Goal: Task Accomplishment & Management: Manage account settings

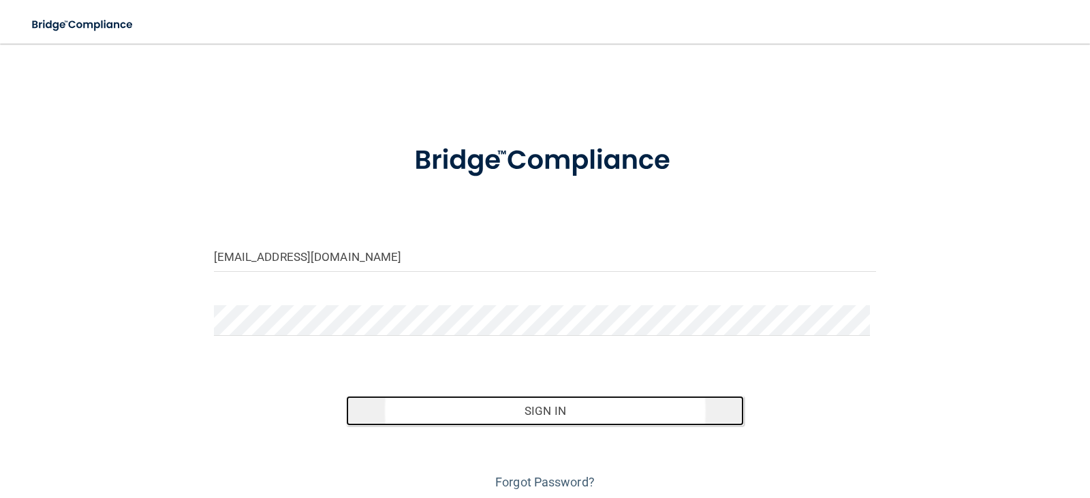
click at [503, 411] on button "Sign In" at bounding box center [545, 411] width 398 height 30
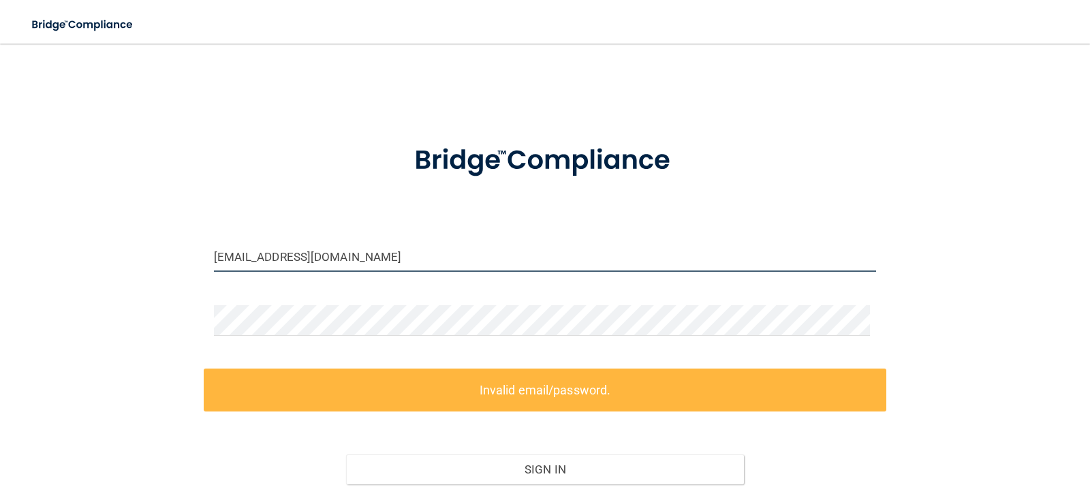
click at [473, 265] on input "[EMAIL_ADDRESS][DOMAIN_NAME]" at bounding box center [545, 256] width 663 height 31
drag, startPoint x: 471, startPoint y: 264, endPoint x: 53, endPoint y: 248, distance: 418.5
click at [53, 248] on div "[EMAIL_ADDRESS][DOMAIN_NAME] Invalid email/password. You don't have permission …" at bounding box center [544, 304] width 1035 height 495
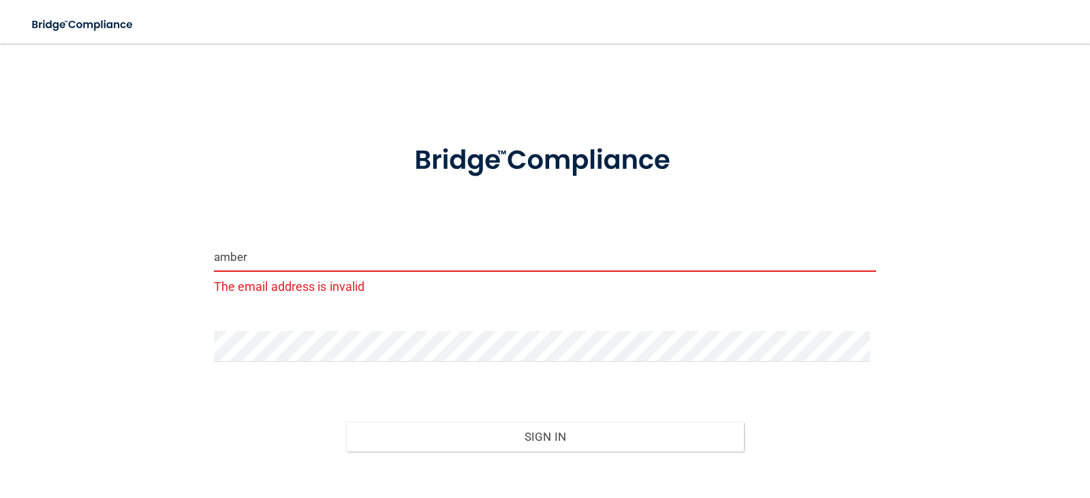
type input "[EMAIL_ADDRESS][PERSON_NAME][DOMAIN_NAME]"
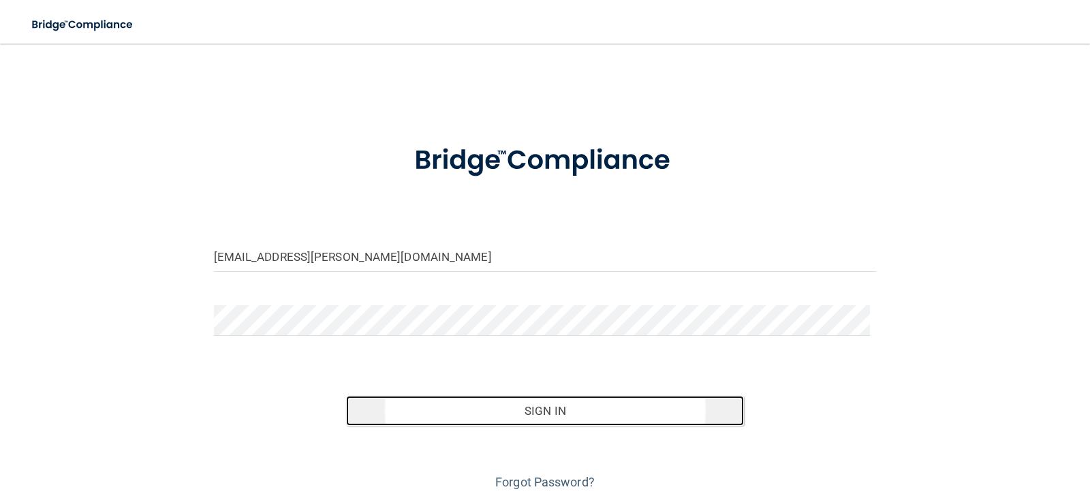
click at [503, 417] on button "Sign In" at bounding box center [545, 411] width 398 height 30
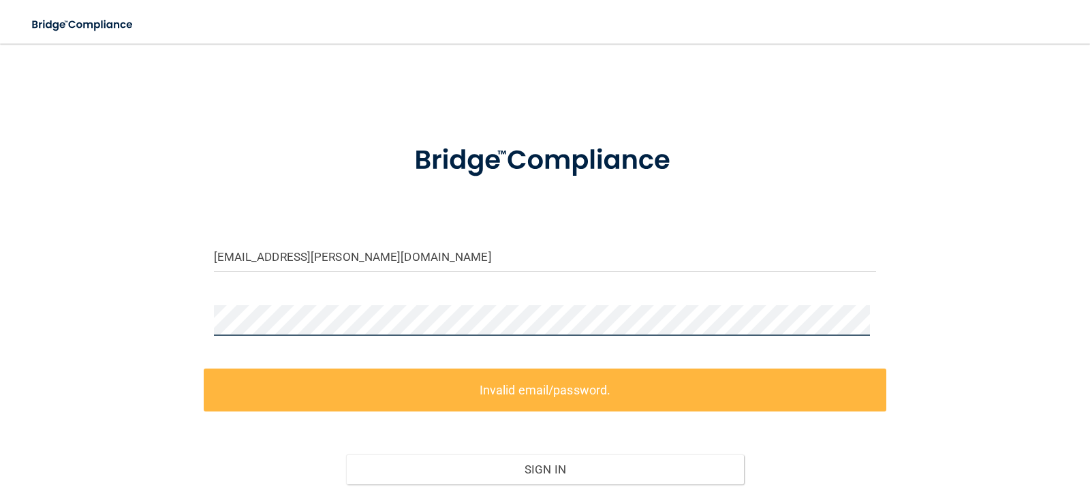
click at [89, 300] on div "[EMAIL_ADDRESS][PERSON_NAME][DOMAIN_NAME] Invalid email/password. You don't hav…" at bounding box center [544, 304] width 1035 height 495
click at [150, 307] on div "[EMAIL_ADDRESS][PERSON_NAME][DOMAIN_NAME] Invalid email/password. You don't hav…" at bounding box center [544, 304] width 1035 height 495
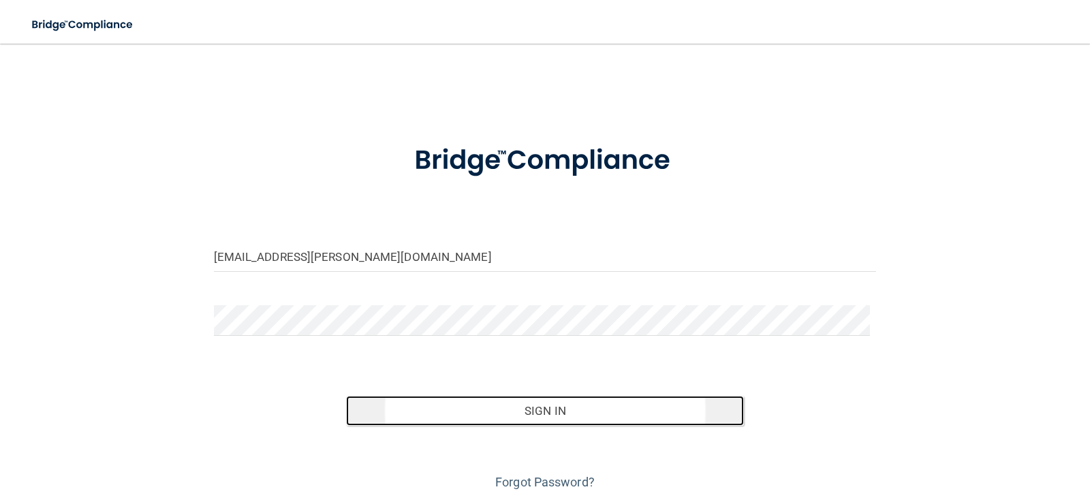
click at [484, 408] on button "Sign In" at bounding box center [545, 411] width 398 height 30
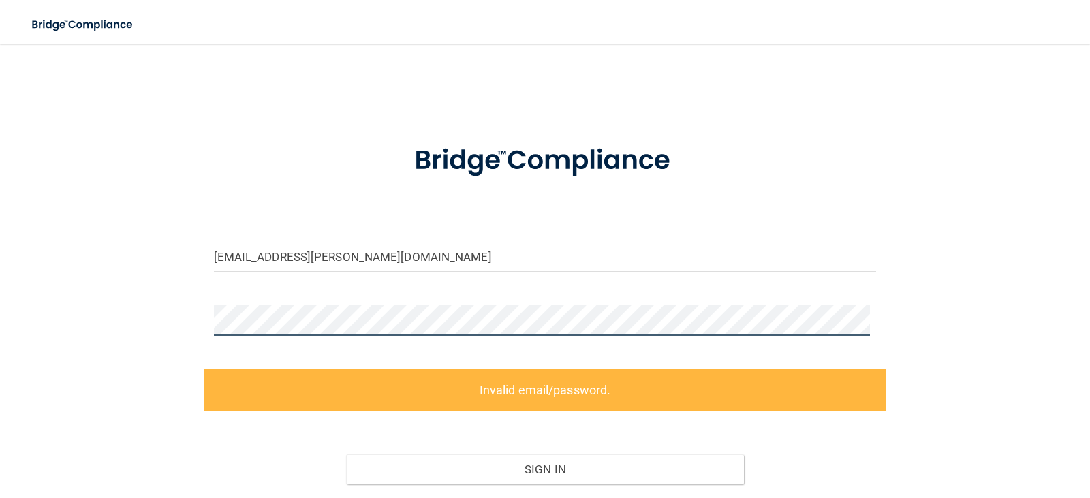
click at [106, 308] on div "[EMAIL_ADDRESS][PERSON_NAME][DOMAIN_NAME] Invalid email/password. You don't hav…" at bounding box center [544, 304] width 1035 height 495
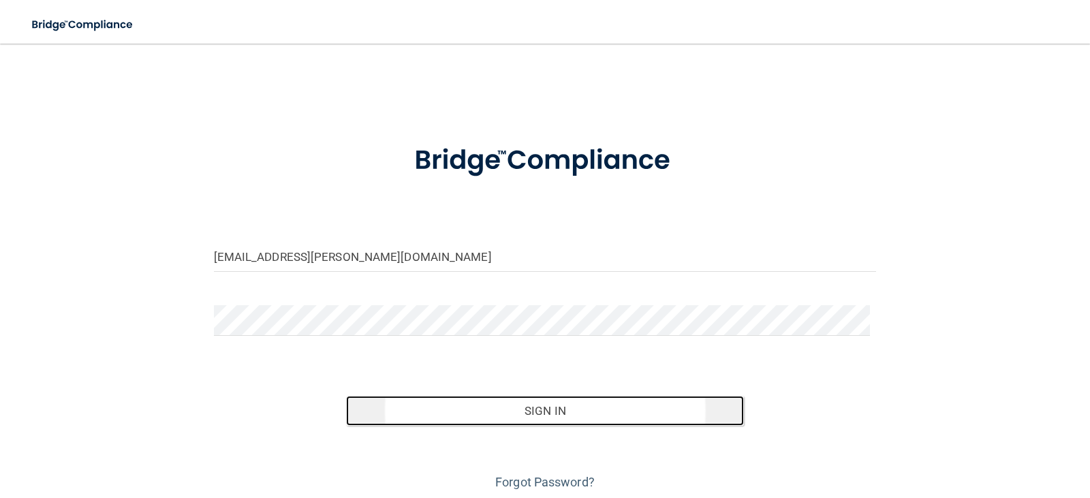
click at [551, 422] on button "Sign In" at bounding box center [545, 411] width 398 height 30
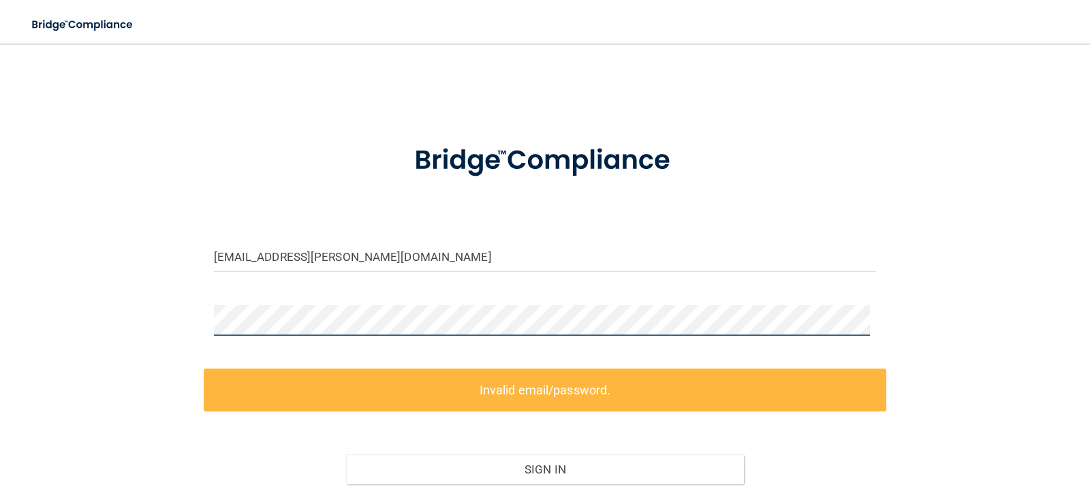
click at [37, 303] on div "[EMAIL_ADDRESS][PERSON_NAME][DOMAIN_NAME] Invalid email/password. You don't hav…" at bounding box center [544, 304] width 1035 height 495
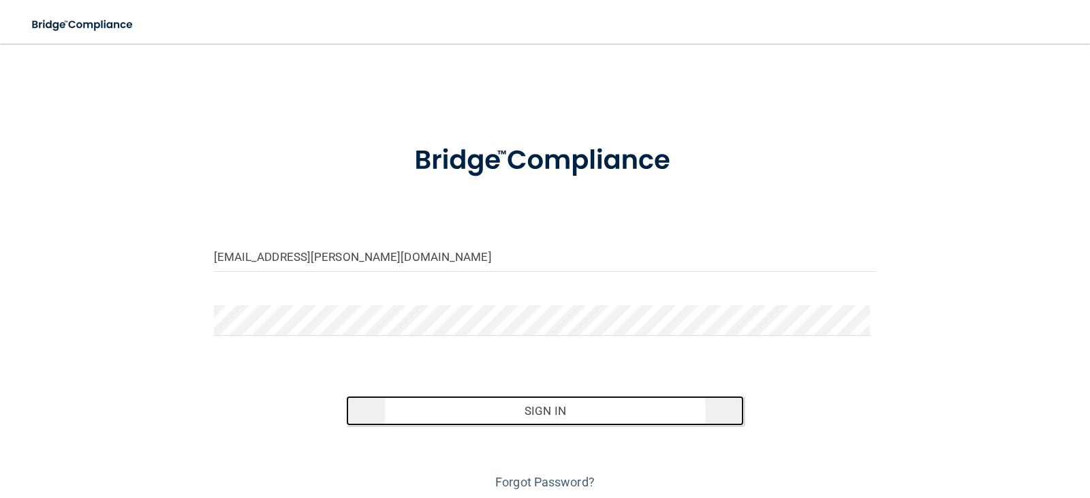
click at [525, 418] on button "Sign In" at bounding box center [545, 411] width 398 height 30
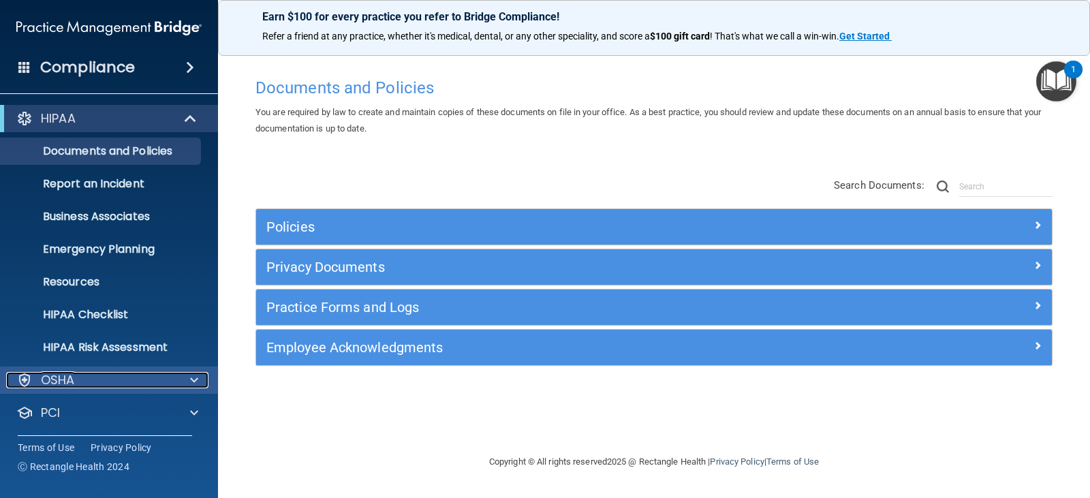
click at [195, 379] on span at bounding box center [194, 380] width 8 height 16
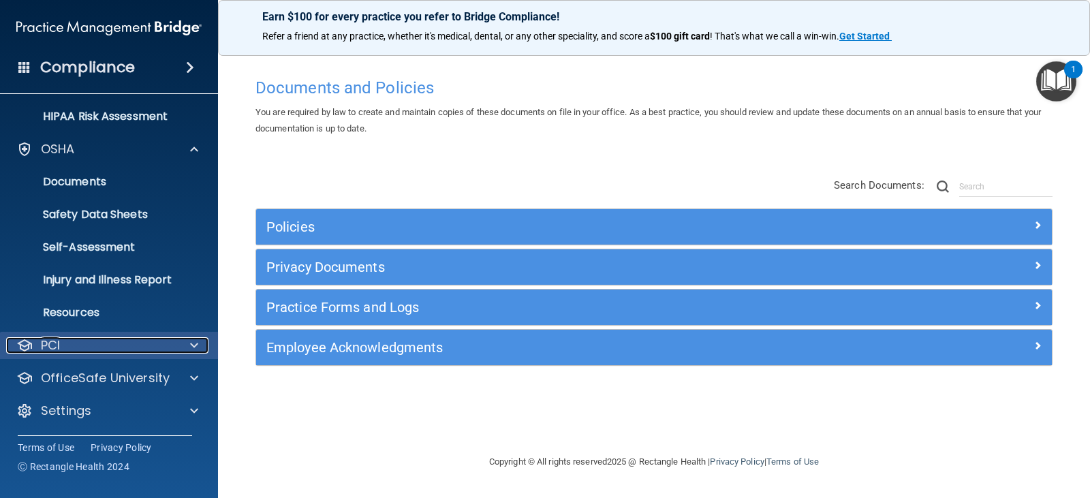
click at [195, 348] on span at bounding box center [194, 345] width 8 height 16
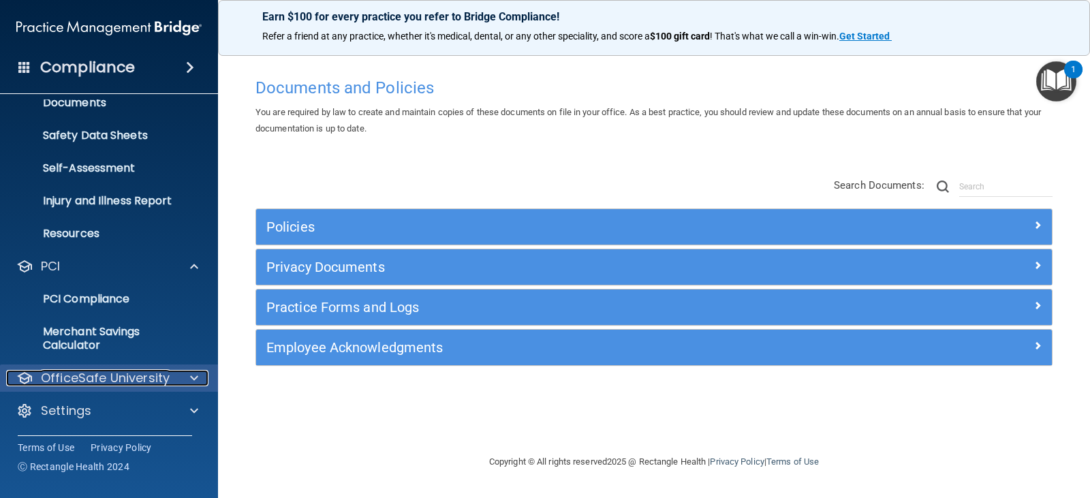
click at [193, 377] on span at bounding box center [194, 378] width 8 height 16
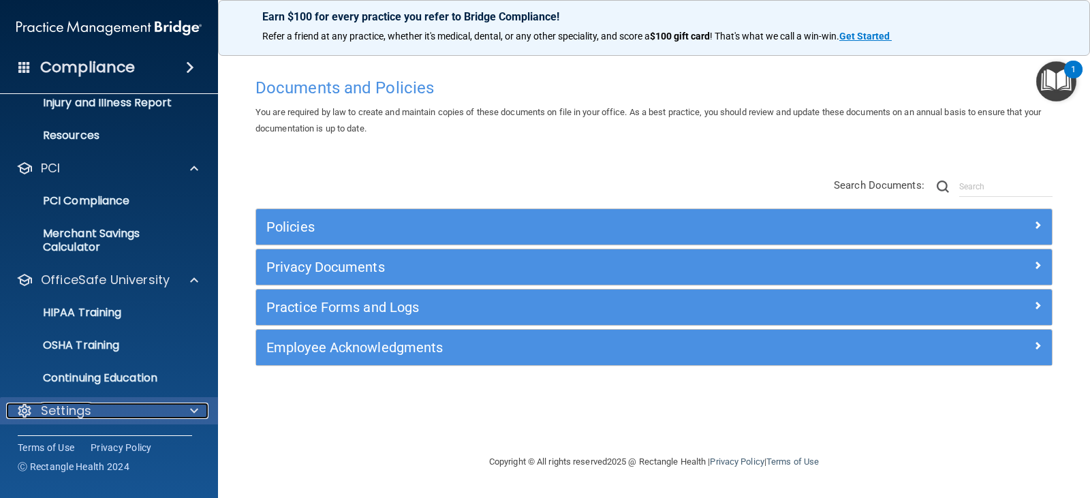
click at [191, 405] on span at bounding box center [194, 411] width 8 height 16
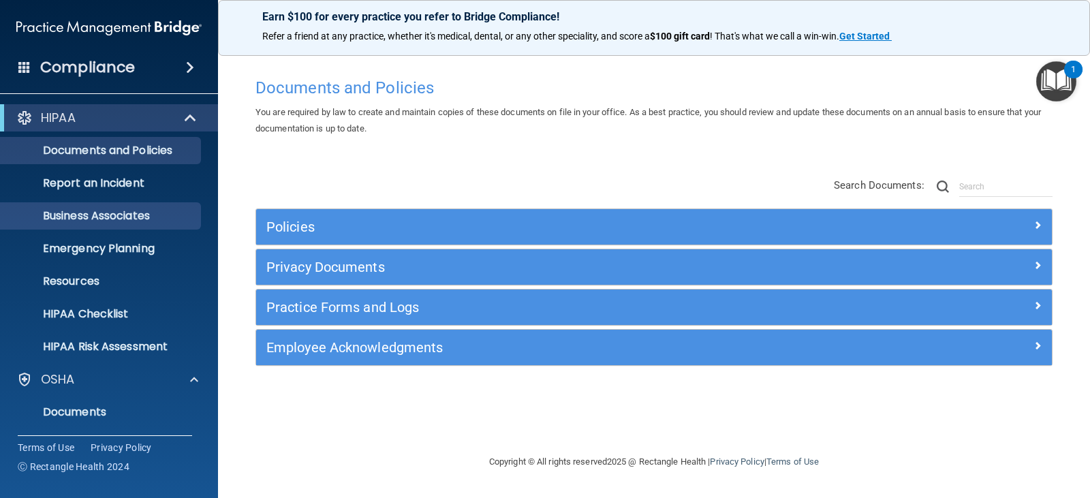
scroll to position [538, 0]
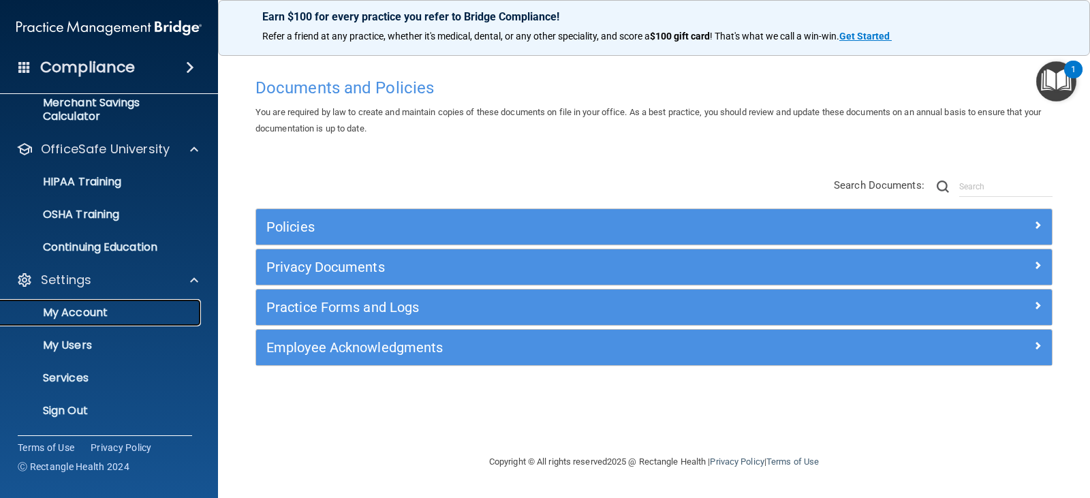
click at [82, 302] on link "My Account" at bounding box center [93, 312] width 215 height 27
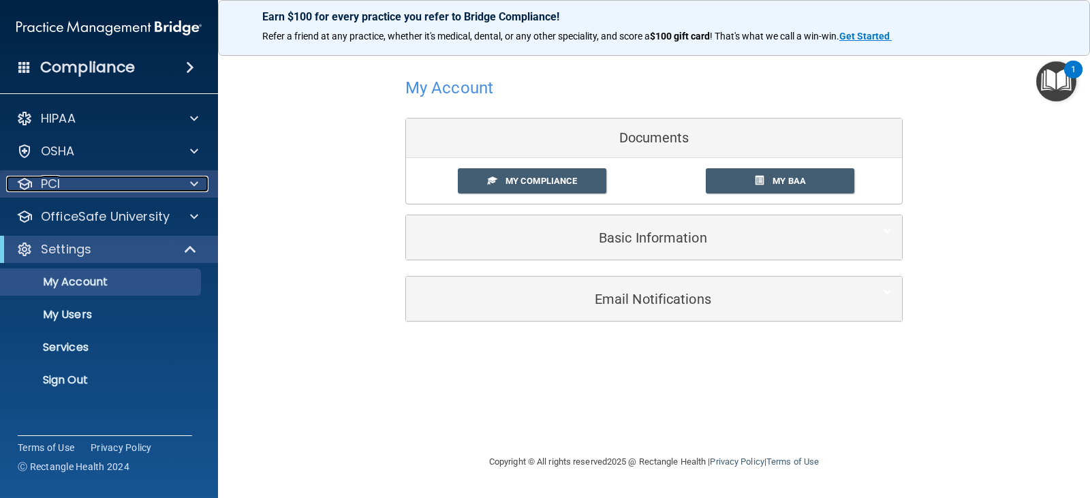
click at [193, 191] on span at bounding box center [194, 184] width 8 height 16
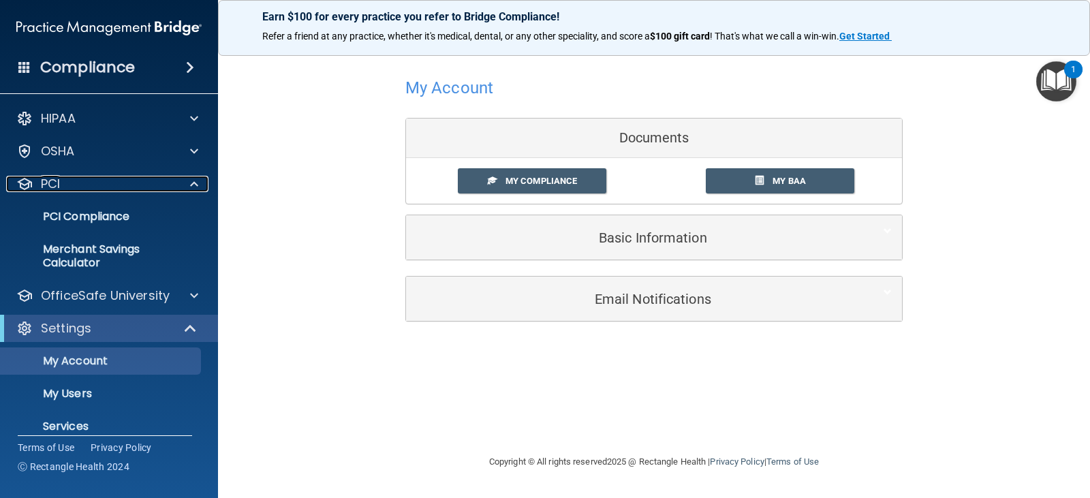
scroll to position [48, 0]
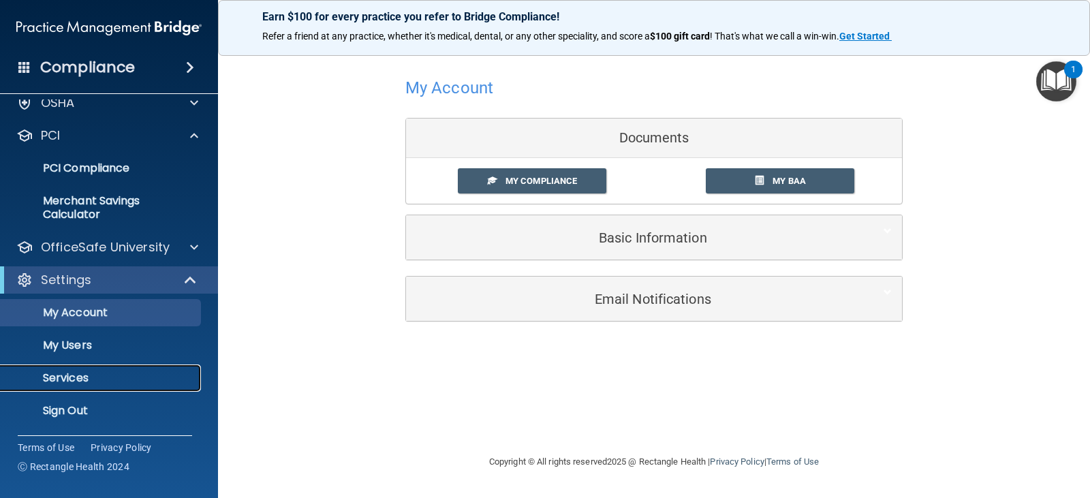
click at [82, 375] on p "Services" at bounding box center [102, 378] width 186 height 14
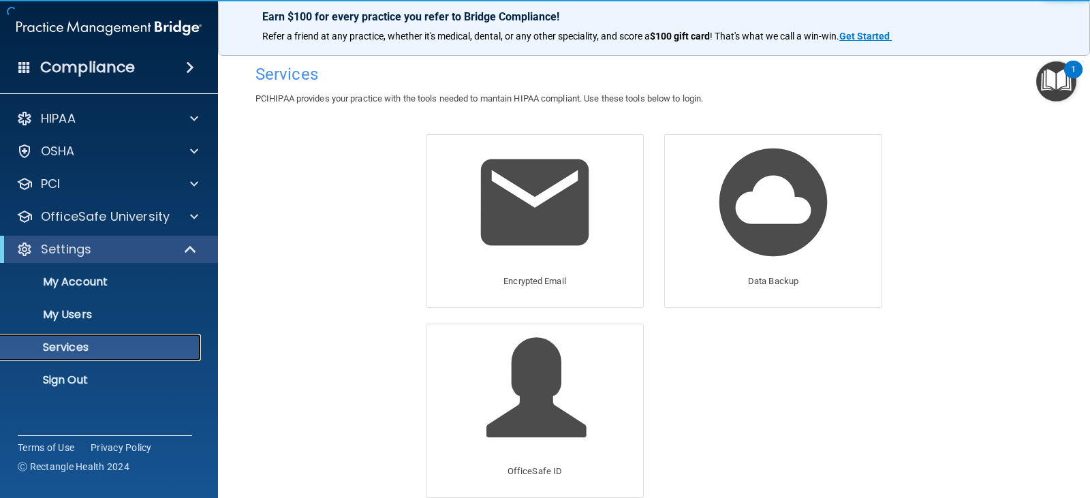
scroll to position [70, 0]
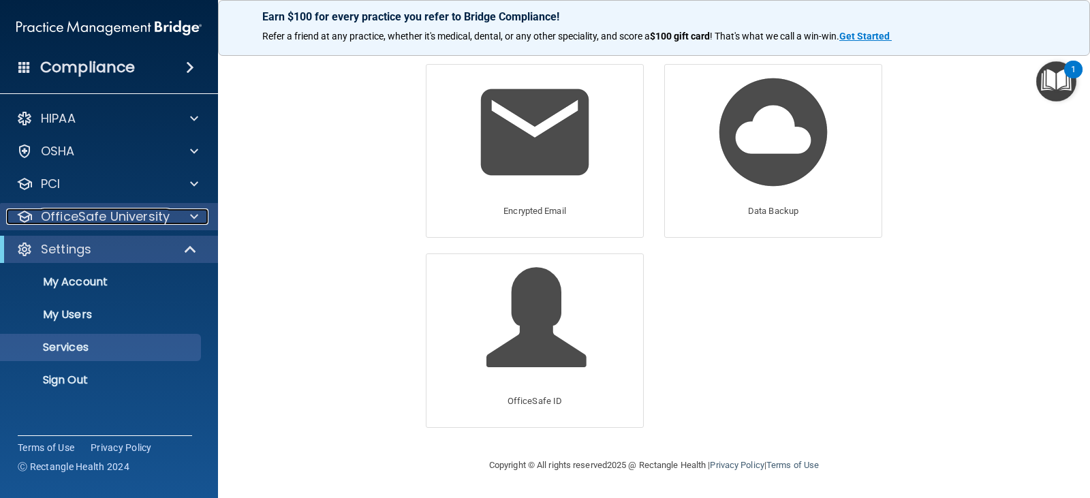
click at [193, 217] on span at bounding box center [194, 216] width 8 height 16
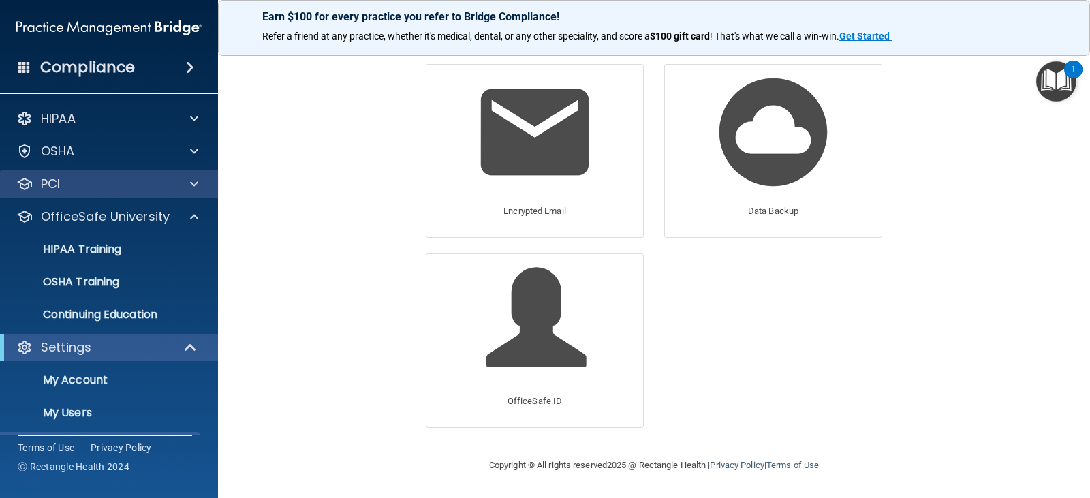
click at [195, 174] on div "PCI" at bounding box center [109, 183] width 219 height 27
click at [195, 180] on span at bounding box center [194, 184] width 8 height 16
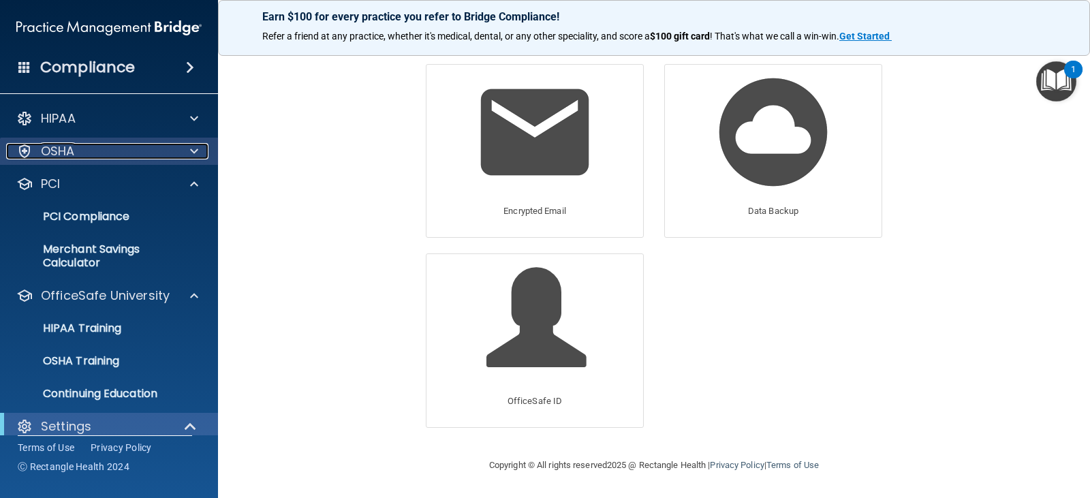
click at [195, 148] on span at bounding box center [194, 151] width 8 height 16
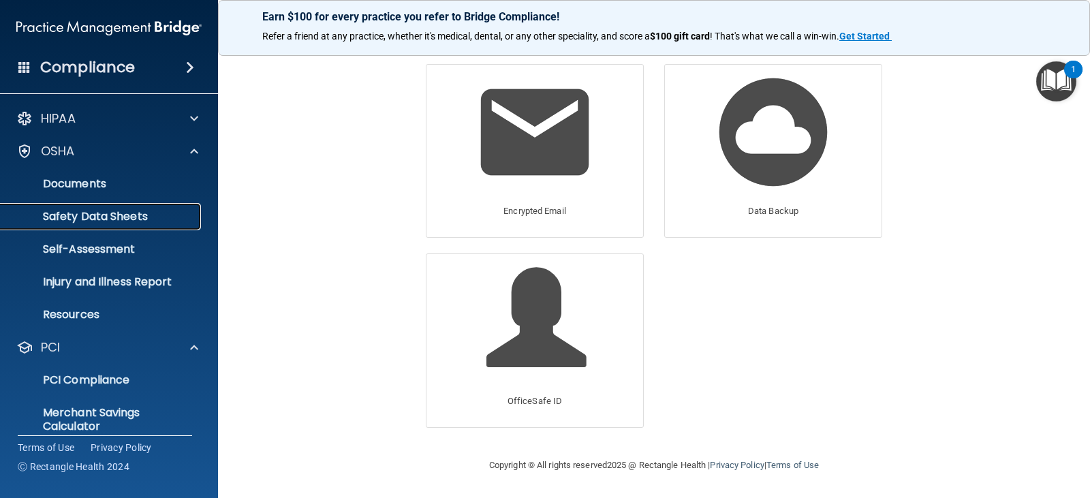
click at [129, 210] on p "Safety Data Sheets" at bounding box center [102, 217] width 186 height 14
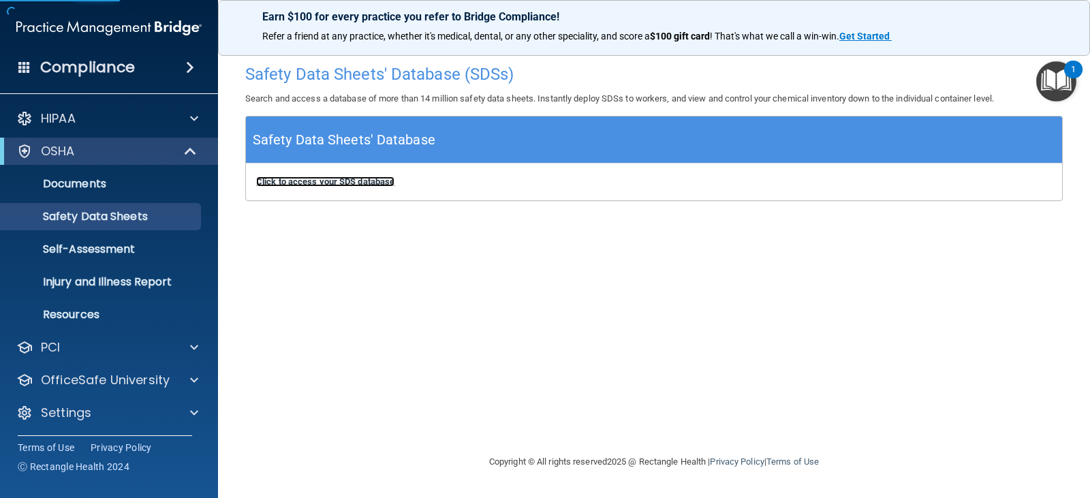
click at [350, 185] on b "Click to access your SDS database" at bounding box center [325, 181] width 138 height 10
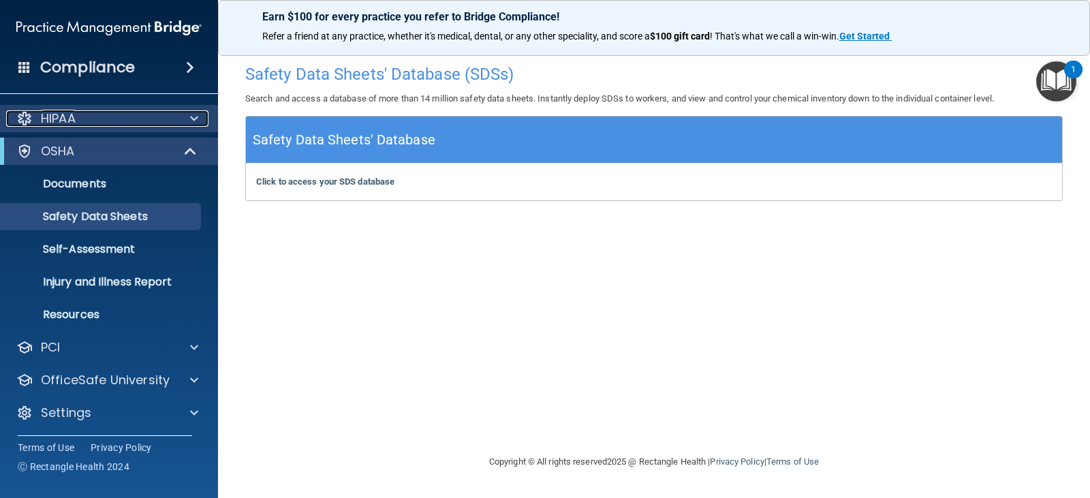
click at [163, 120] on div "HIPAA" at bounding box center [90, 118] width 169 height 16
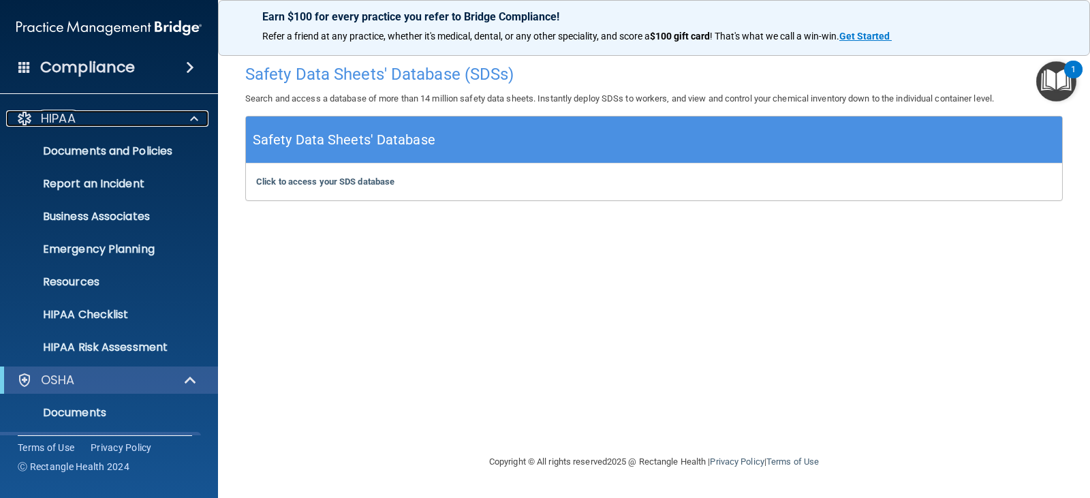
scroll to position [231, 0]
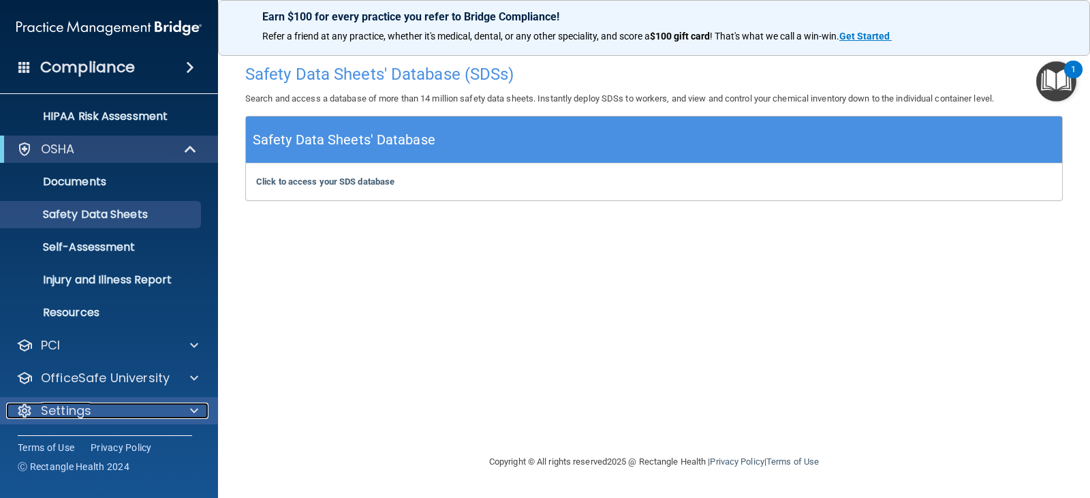
click at [177, 407] on div at bounding box center [192, 411] width 34 height 16
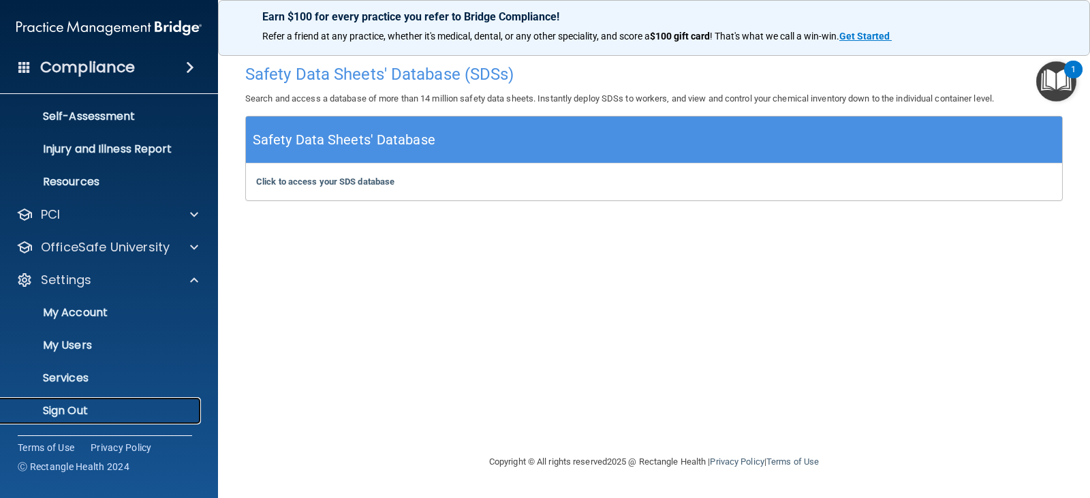
click at [63, 407] on p "Sign Out" at bounding box center [102, 411] width 186 height 14
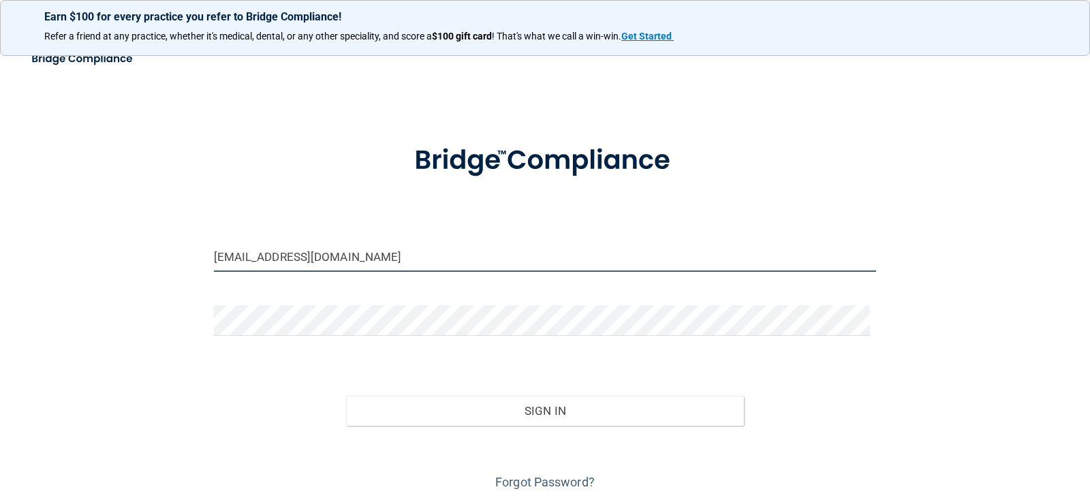
click at [351, 259] on input "[EMAIL_ADDRESS][DOMAIN_NAME]" at bounding box center [545, 256] width 663 height 31
click at [330, 258] on input "[EMAIL_ADDRESS][DOMAIN_NAME]" at bounding box center [545, 256] width 663 height 31
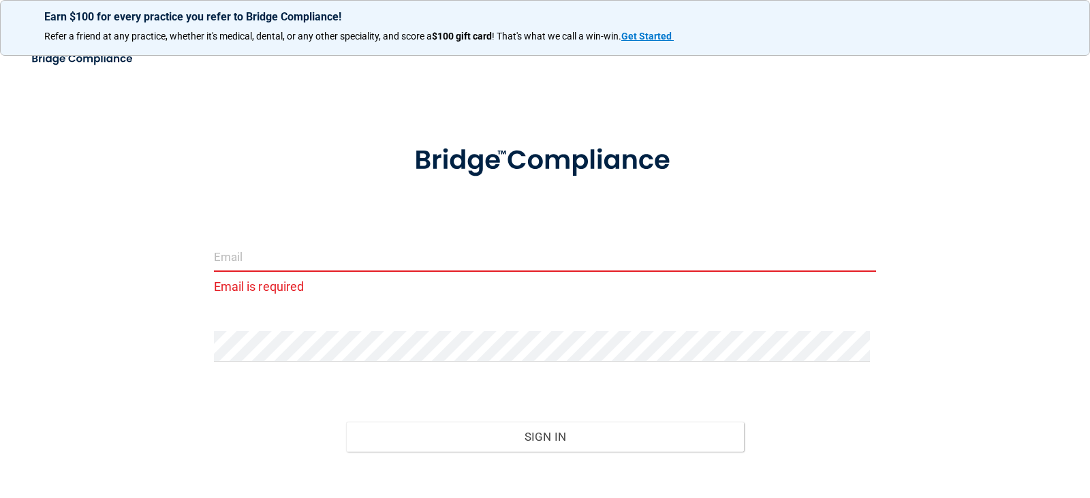
click at [300, 247] on input "email" at bounding box center [545, 256] width 663 height 31
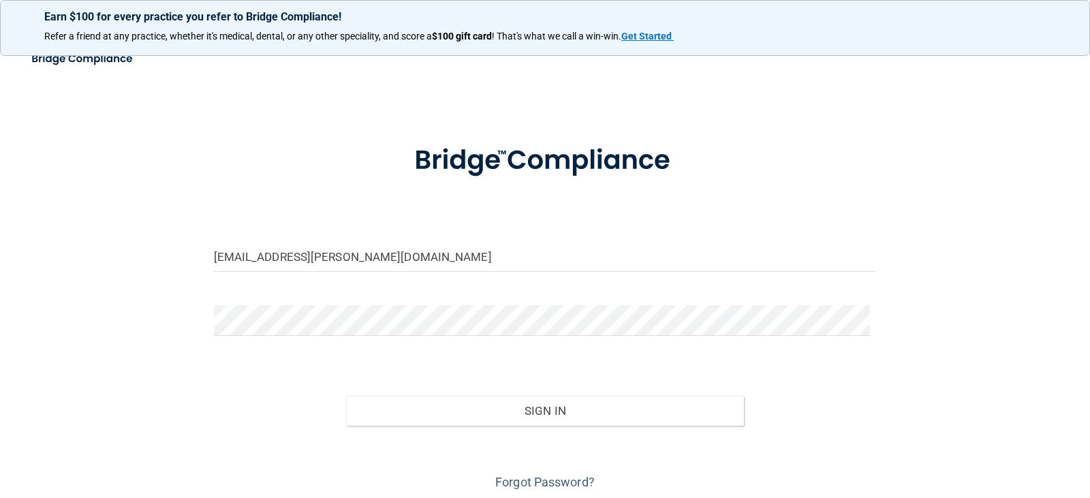
drag, startPoint x: 322, startPoint y: 300, endPoint x: 279, endPoint y: 304, distance: 43.1
click at [279, 304] on form "[EMAIL_ADDRESS][PERSON_NAME][DOMAIN_NAME] Invalid email/password. You don't hav…" at bounding box center [545, 309] width 663 height 368
click at [120, 319] on div "[EMAIL_ADDRESS][PERSON_NAME][DOMAIN_NAME] Invalid email/password. You don't hav…" at bounding box center [544, 275] width 1035 height 436
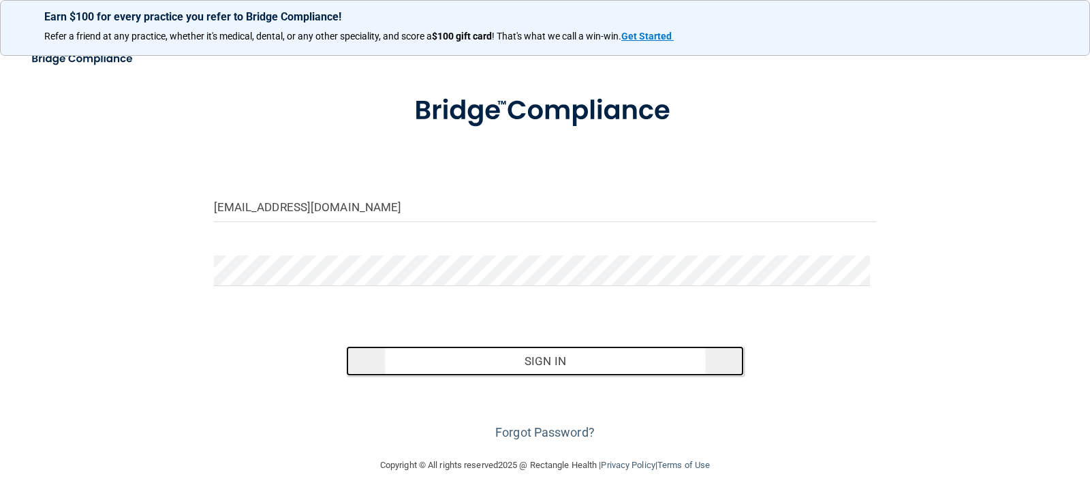
click at [509, 358] on button "Sign In" at bounding box center [545, 361] width 398 height 30
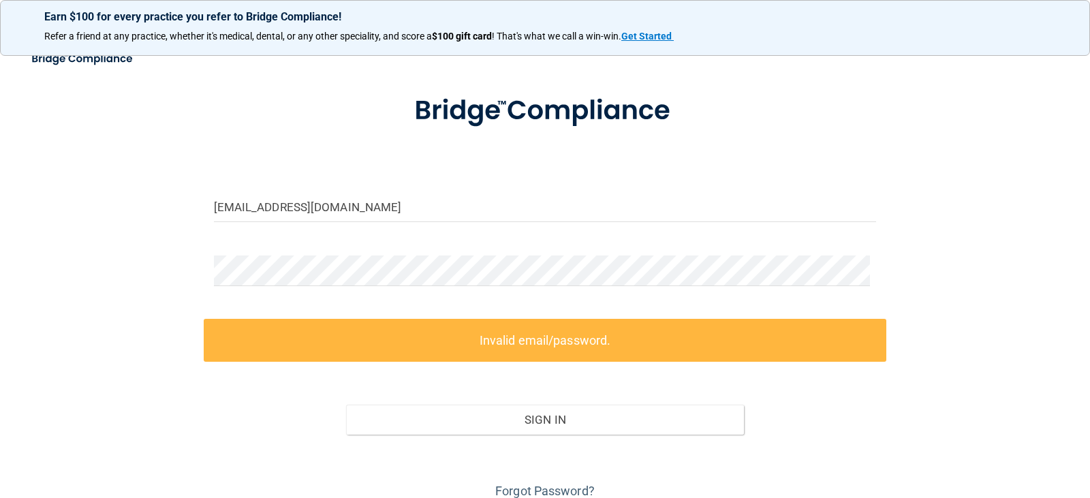
click at [355, 191] on form "[EMAIL_ADDRESS][DOMAIN_NAME] Invalid email/password. You don't have permission …" at bounding box center [545, 289] width 663 height 426
click at [345, 217] on input "[EMAIL_ADDRESS][DOMAIN_NAME]" at bounding box center [545, 206] width 663 height 31
drag, startPoint x: 344, startPoint y: 208, endPoint x: 54, endPoint y: 193, distance: 290.5
click at [54, 193] on div "[EMAIL_ADDRESS][DOMAIN_NAME] Invalid email/password. You don't have permission …" at bounding box center [544, 254] width 1035 height 495
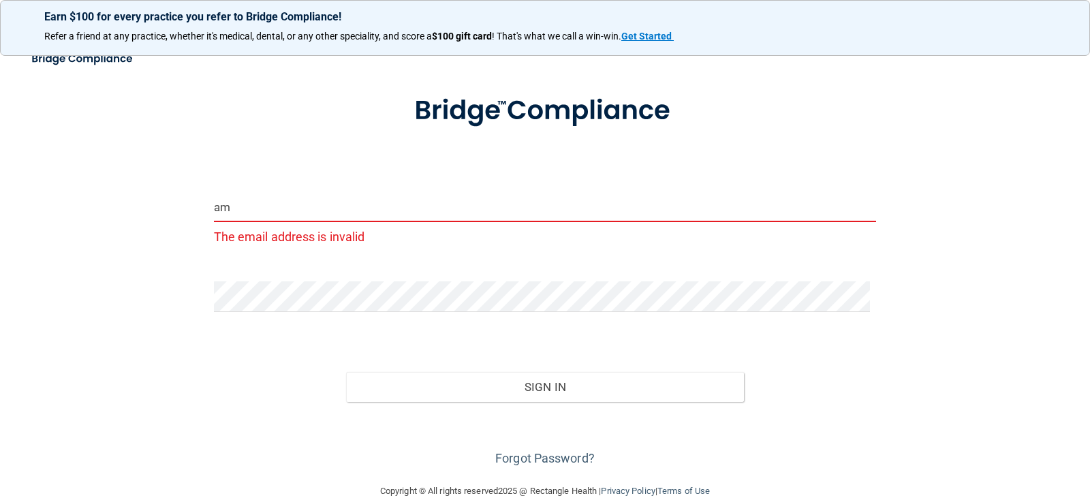
type input "[EMAIL_ADDRESS][PERSON_NAME][DOMAIN_NAME]"
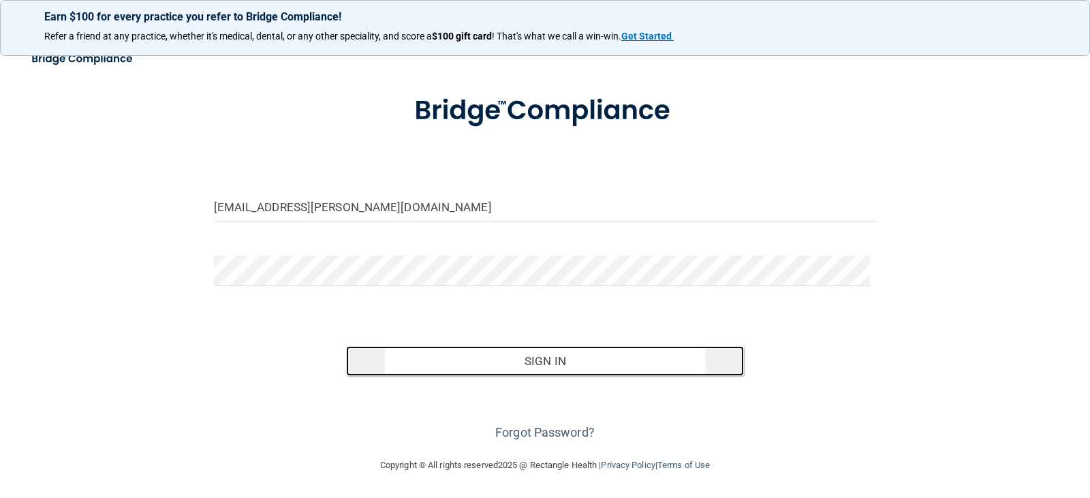
click at [427, 354] on button "Sign In" at bounding box center [545, 361] width 398 height 30
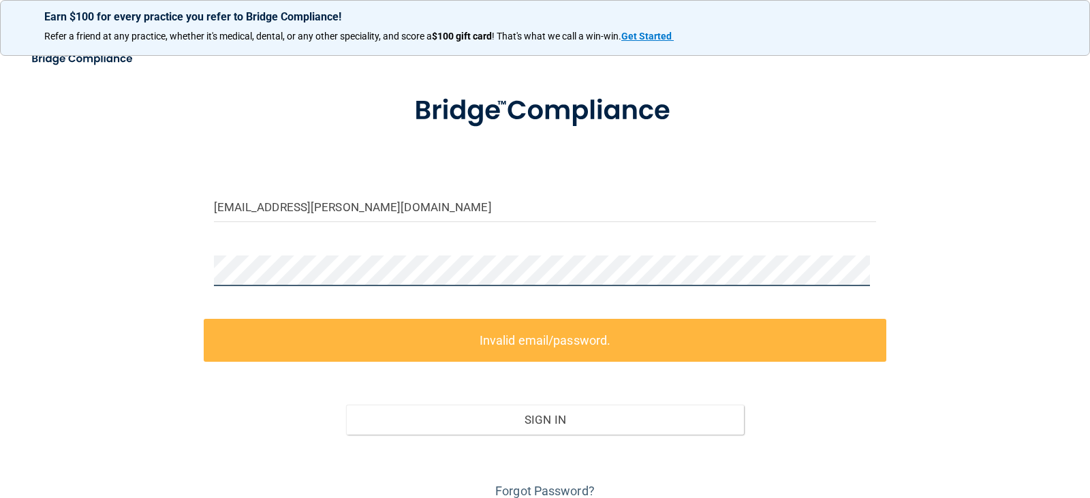
click at [0, 245] on html "Earn $100 for every practice you refer to Bridge Compliance! Refer a friend at …" at bounding box center [545, 249] width 1090 height 498
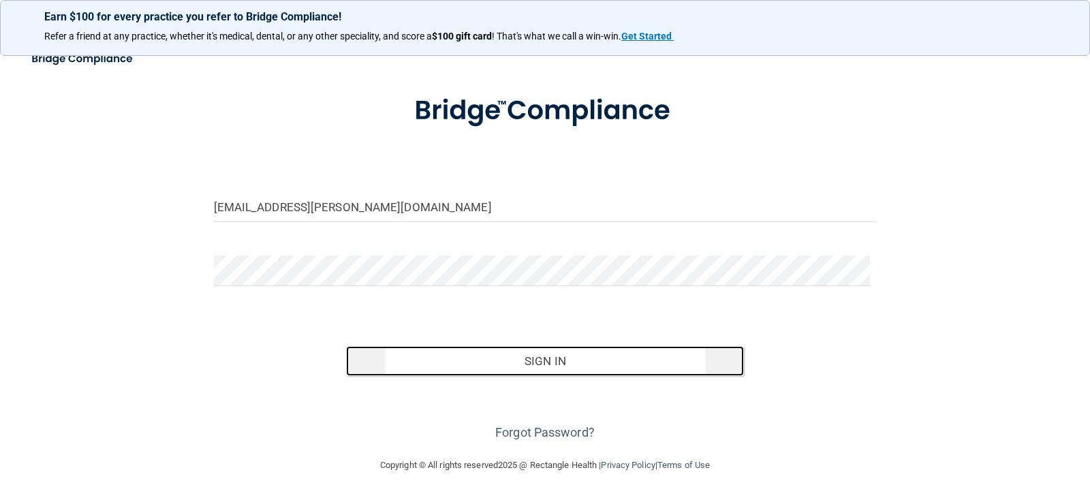
click at [529, 367] on button "Sign In" at bounding box center [545, 361] width 398 height 30
